Goal: Contribute content: Contribute content

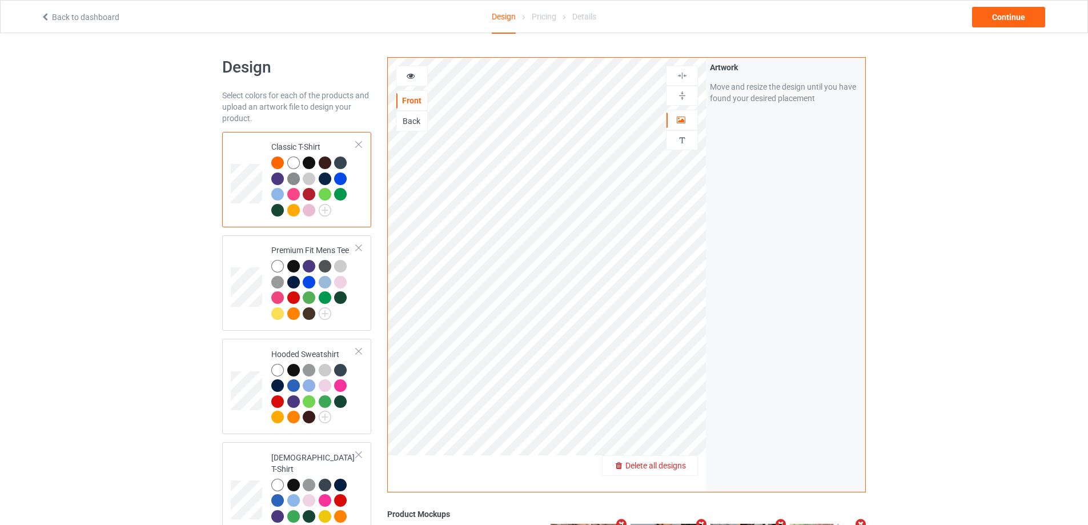
click at [680, 466] on span "Delete all designs" at bounding box center [655, 465] width 61 height 9
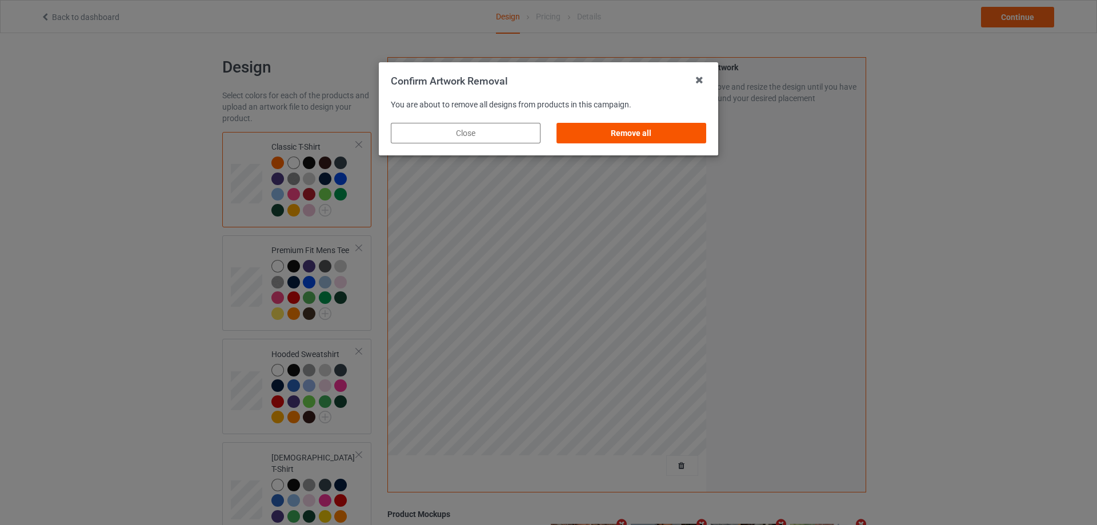
click at [677, 127] on div "Remove all" at bounding box center [631, 133] width 150 height 21
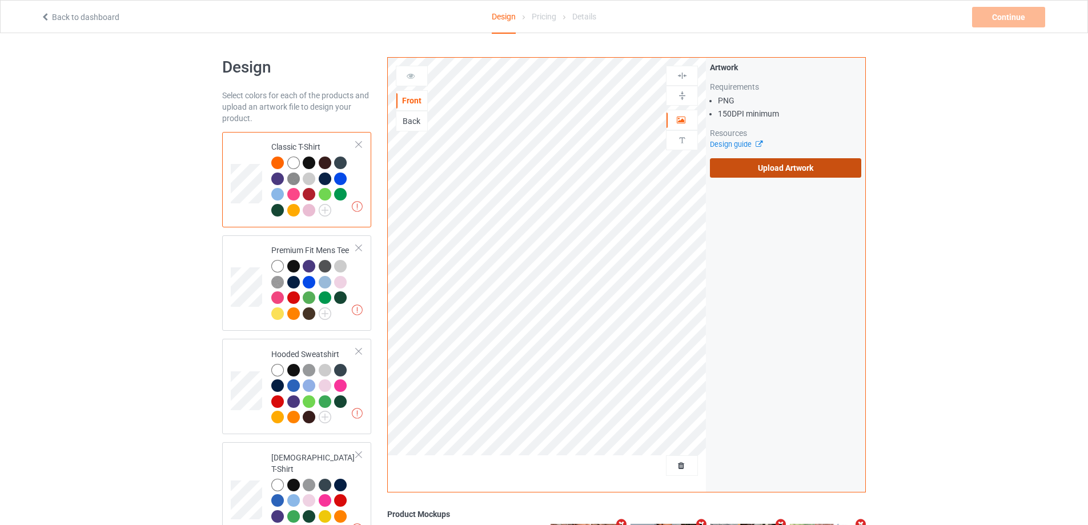
click at [742, 163] on label "Upload Artwork" at bounding box center [785, 167] width 151 height 19
click at [0, 0] on input "Upload Artwork" at bounding box center [0, 0] width 0 height 0
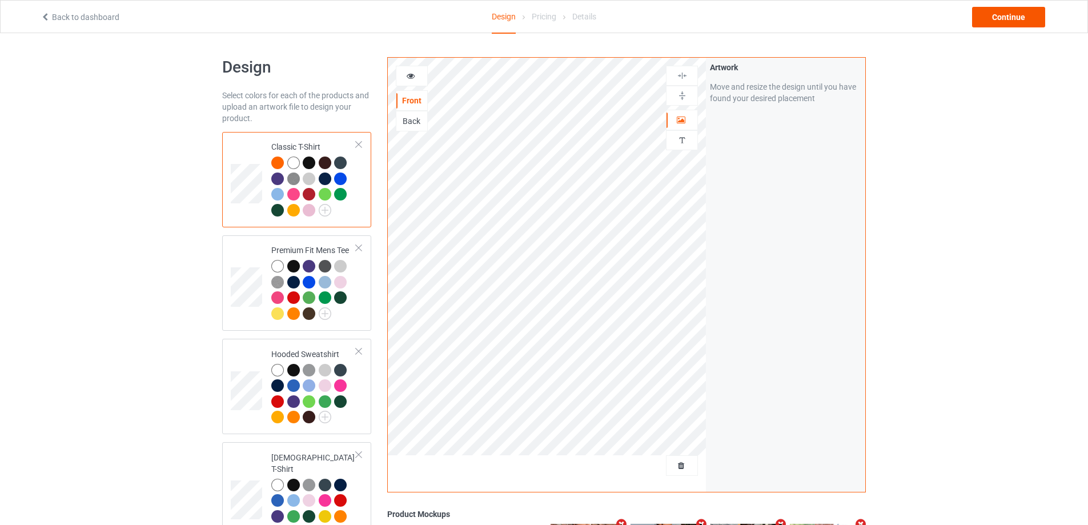
click at [990, 27] on div "Back to dashboard Design Pricing Details Continue" at bounding box center [544, 17] width 1023 height 32
click at [1001, 18] on div "Continue" at bounding box center [1008, 17] width 73 height 21
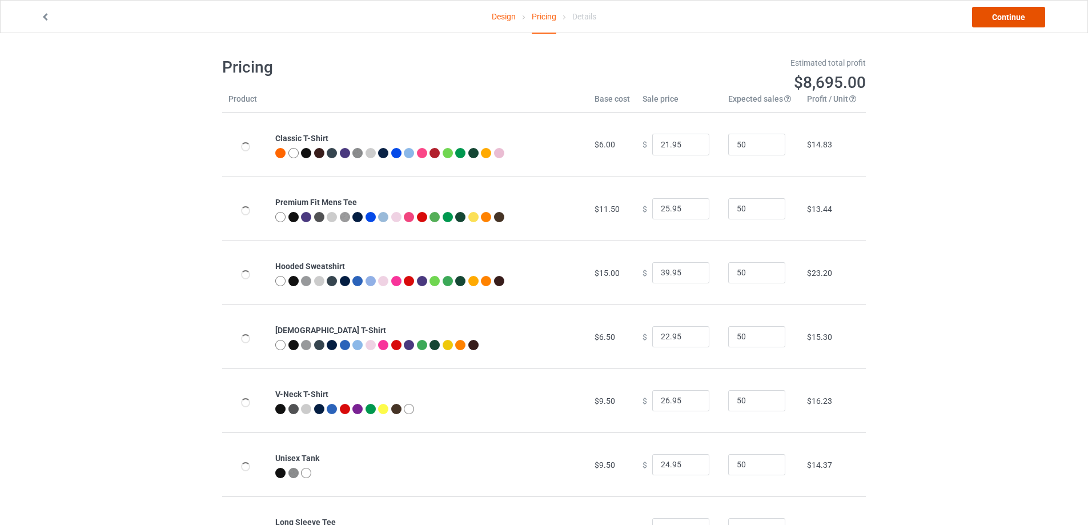
click at [1002, 18] on link "Continue" at bounding box center [1008, 17] width 73 height 21
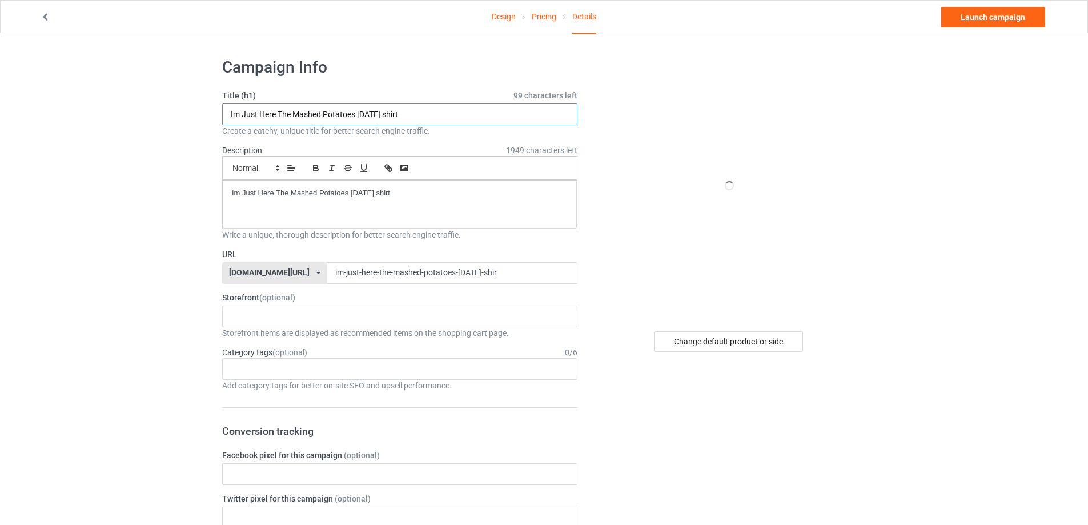
drag, startPoint x: 461, startPoint y: 109, endPoint x: 0, endPoint y: 114, distance: 460.9
paste input "pudge the cat"
type input "pudge the cat shirt"
drag, startPoint x: 393, startPoint y: 196, endPoint x: 90, endPoint y: 192, distance: 302.7
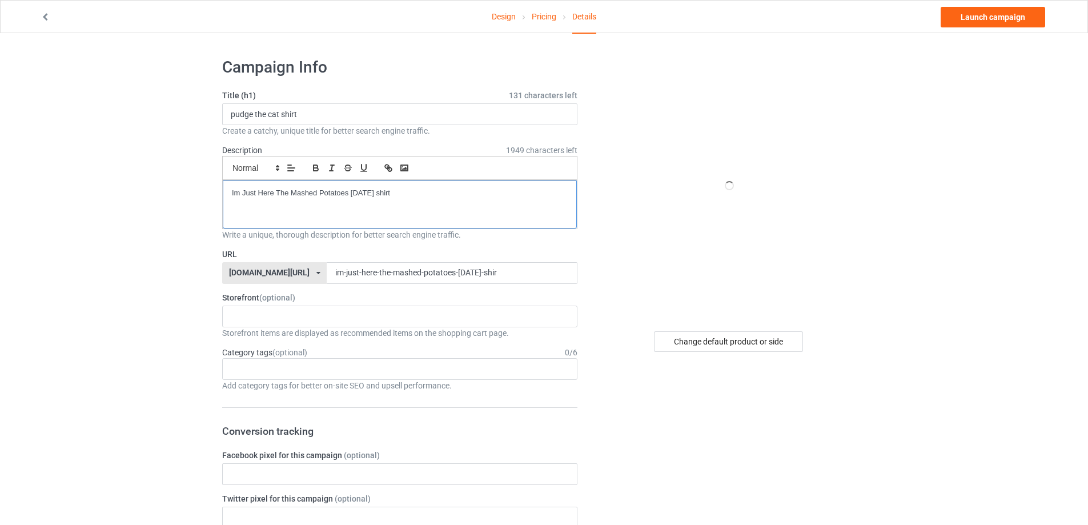
click at [503, 280] on input "im-just-here-the-mashed-potatoes-[DATE]-shir" at bounding box center [452, 273] width 250 height 22
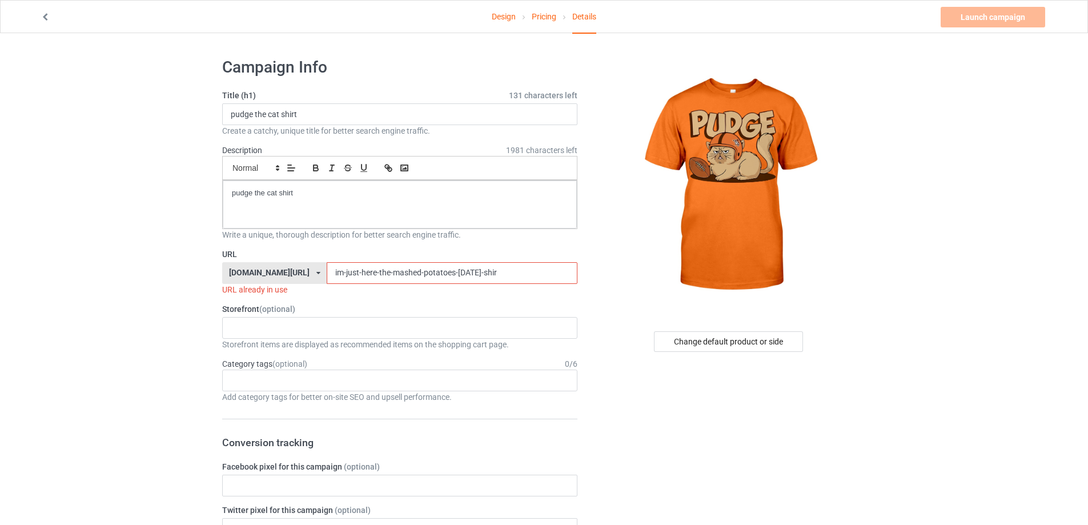
drag, startPoint x: 518, startPoint y: 273, endPoint x: 115, endPoint y: 273, distance: 403.2
paste input "pudge the cat shirt"
click at [327, 272] on input "pudge the cat shirt" at bounding box center [452, 273] width 250 height 22
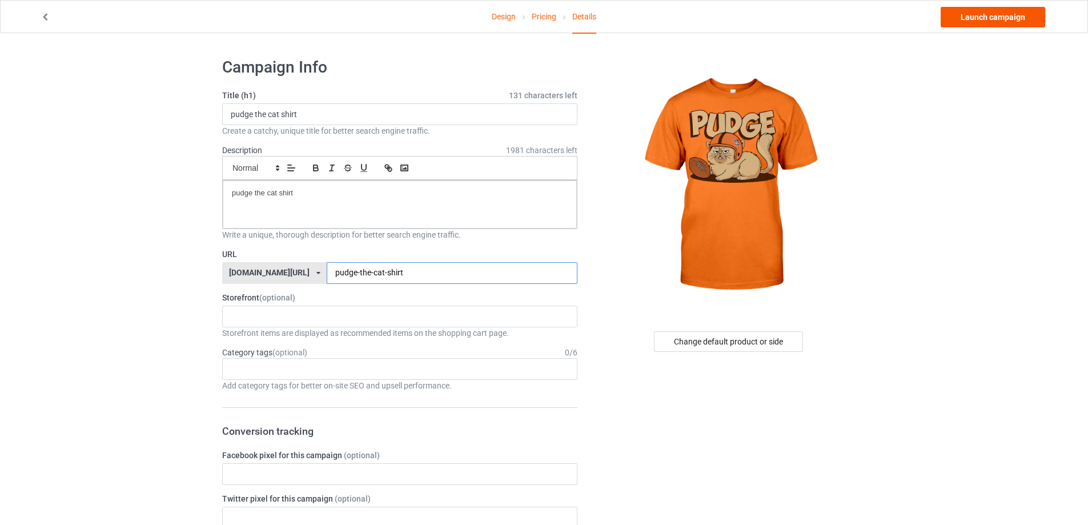
type input "pudge-the-cat-shirt"
click at [990, 13] on link "Launch campaign" at bounding box center [993, 17] width 105 height 21
